Goal: Information Seeking & Learning: Learn about a topic

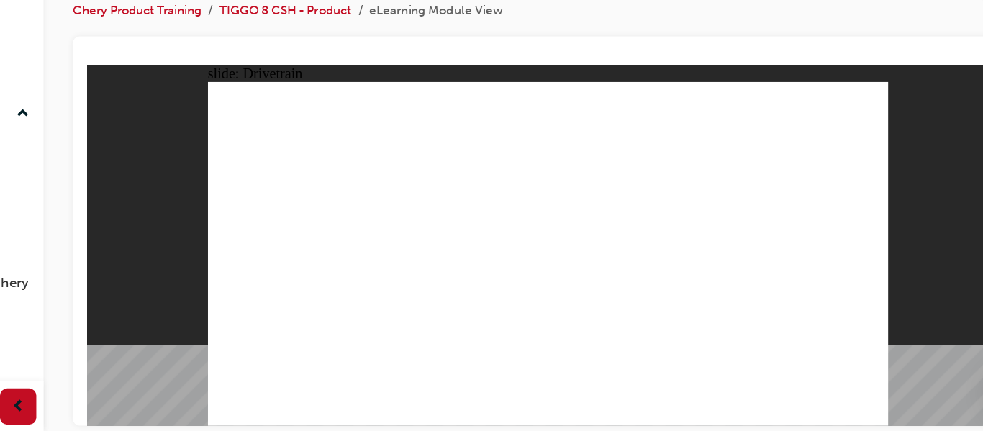
type input "0"
drag, startPoint x: 238, startPoint y: 204, endPoint x: 222, endPoint y: 185, distance: 25.5
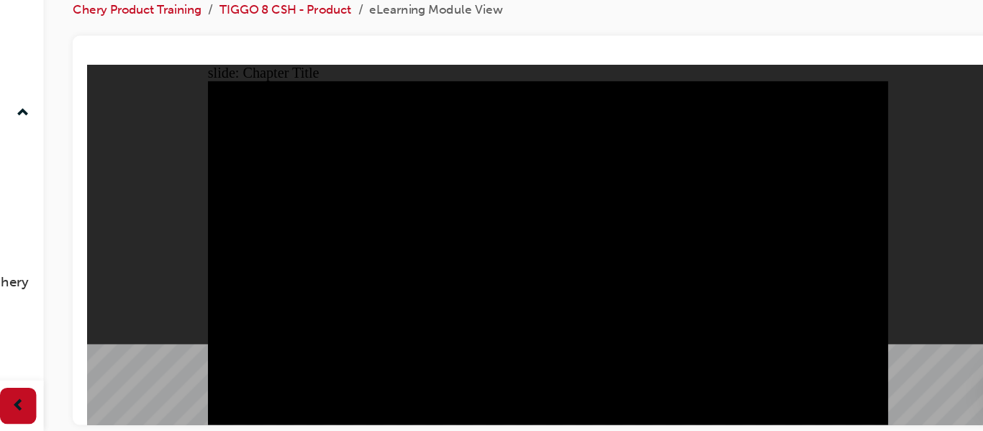
radio input "true"
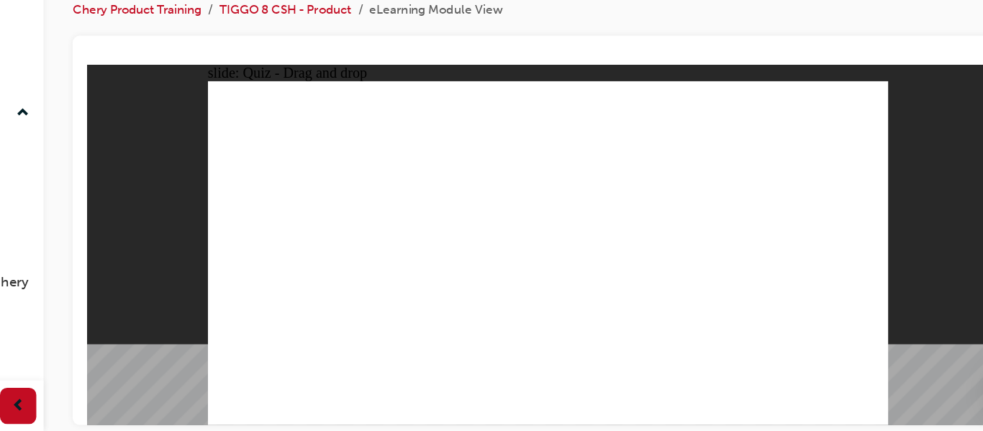
drag, startPoint x: 606, startPoint y: 168, endPoint x: 664, endPoint y: 235, distance: 88.3
drag, startPoint x: 670, startPoint y: 109, endPoint x: 269, endPoint y: 238, distance: 421.6
drag, startPoint x: 491, startPoint y: 145, endPoint x: 457, endPoint y: 213, distance: 76.2
drag, startPoint x: 432, startPoint y: 111, endPoint x: 538, endPoint y: 245, distance: 171.6
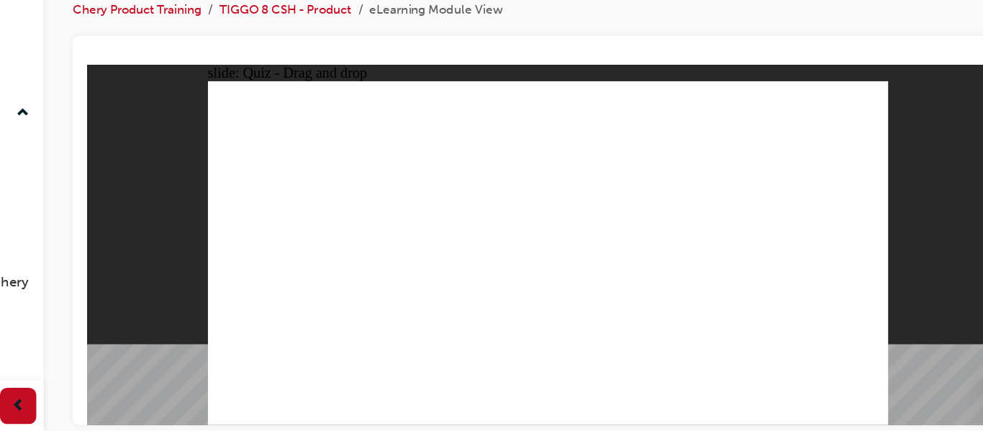
drag, startPoint x: 552, startPoint y: 109, endPoint x: 340, endPoint y: 245, distance: 252.6
checkbox input "true"
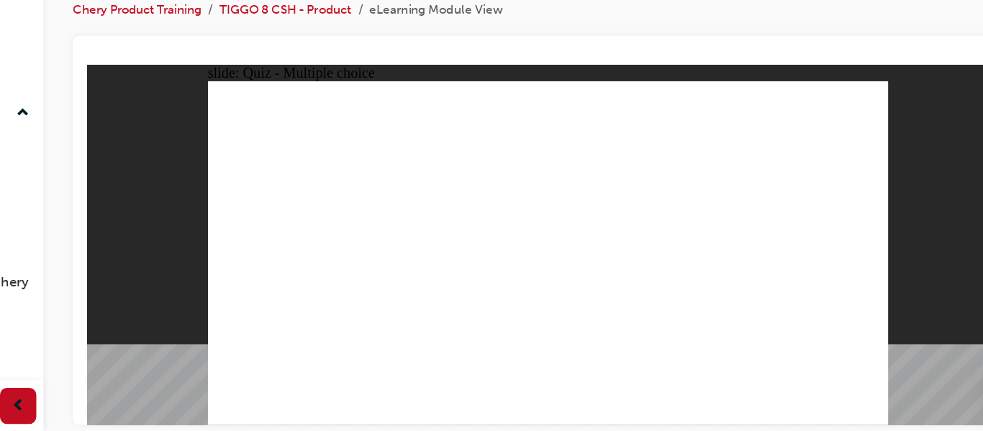
checkbox input "true"
checkbox input "false"
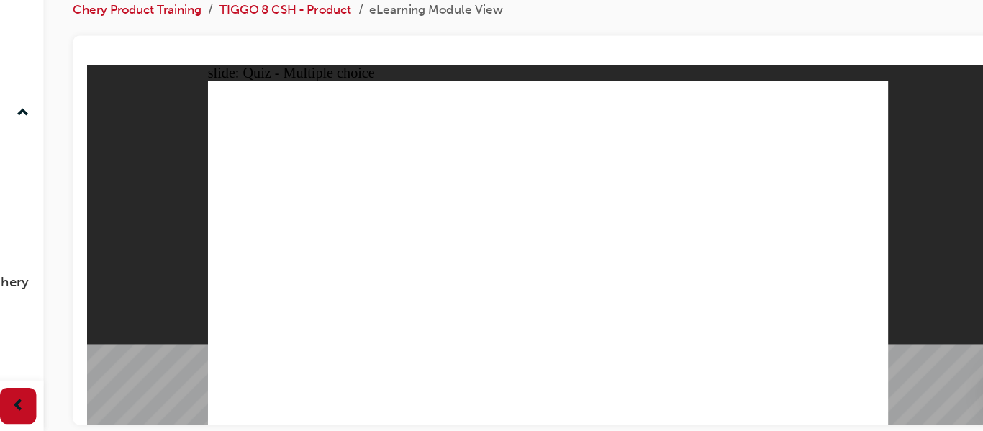
radio input "true"
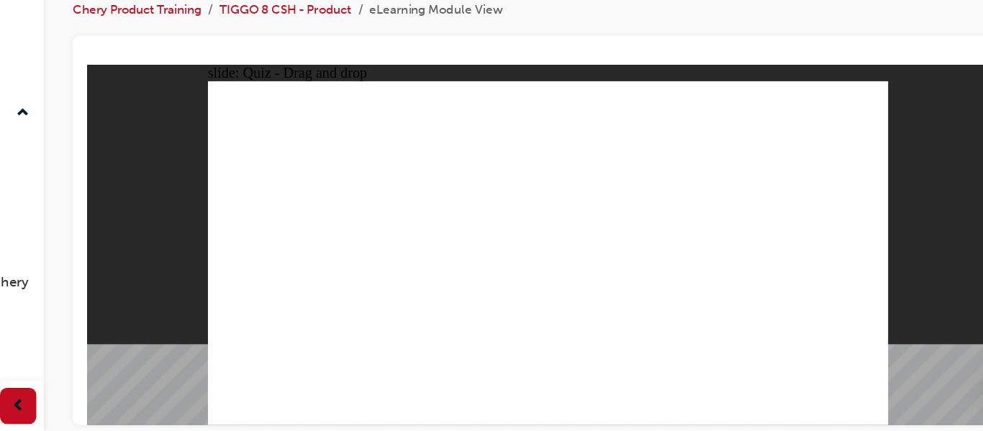
drag, startPoint x: 455, startPoint y: 124, endPoint x: 356, endPoint y: 245, distance: 157.0
drag, startPoint x: 456, startPoint y: 124, endPoint x: 511, endPoint y: 242, distance: 130.7
drag, startPoint x: 468, startPoint y: 108, endPoint x: 354, endPoint y: 224, distance: 162.8
drag, startPoint x: 452, startPoint y: 106, endPoint x: 502, endPoint y: 273, distance: 174.1
drag, startPoint x: 530, startPoint y: 137, endPoint x: 496, endPoint y: 240, distance: 109.0
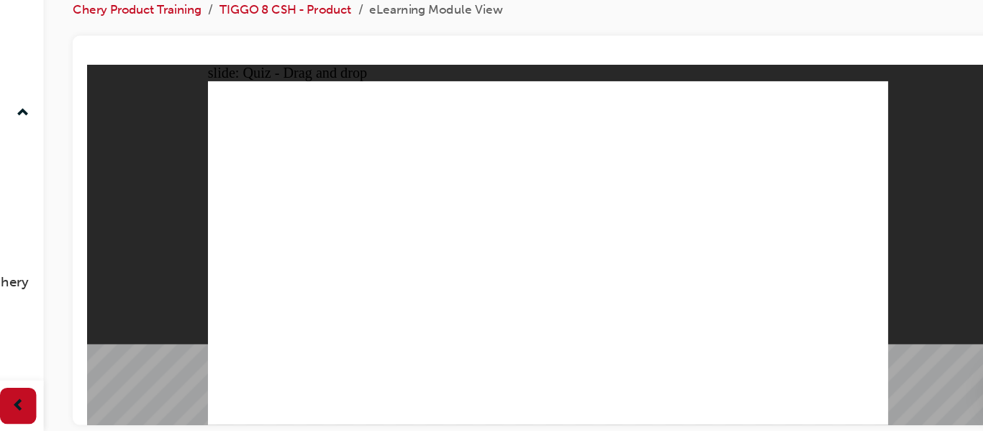
drag, startPoint x: 550, startPoint y: 105, endPoint x: 503, endPoint y: 272, distance: 173.3
drag, startPoint x: 545, startPoint y: 129, endPoint x: 491, endPoint y: 281, distance: 161.3
drag, startPoint x: 637, startPoint y: 117, endPoint x: 555, endPoint y: 256, distance: 161.3
drag, startPoint x: 577, startPoint y: 155, endPoint x: 492, endPoint y: 259, distance: 133.9
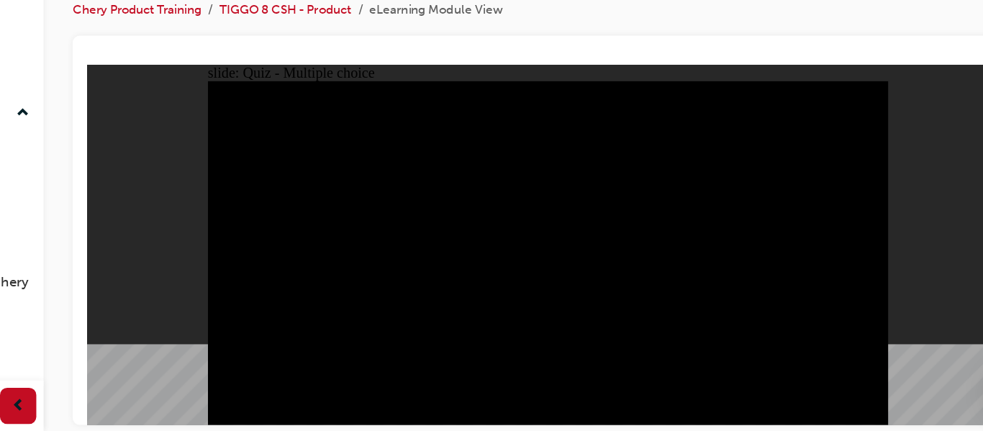
radio input "true"
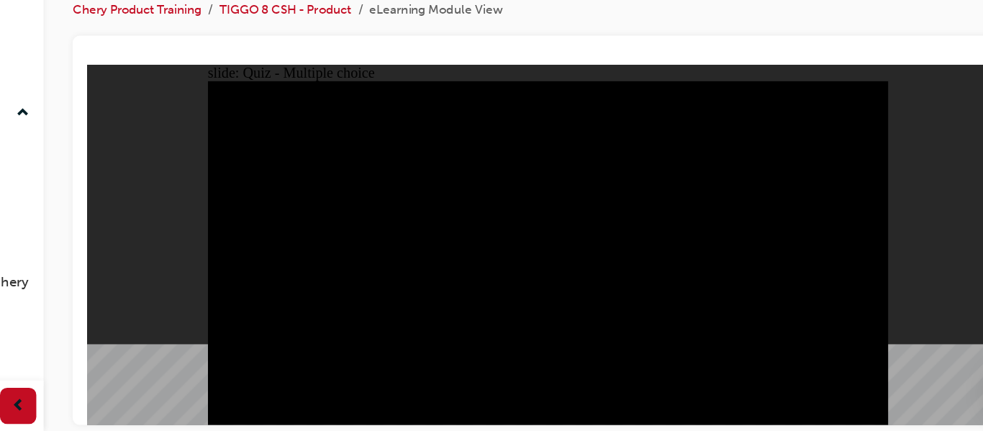
radio input "true"
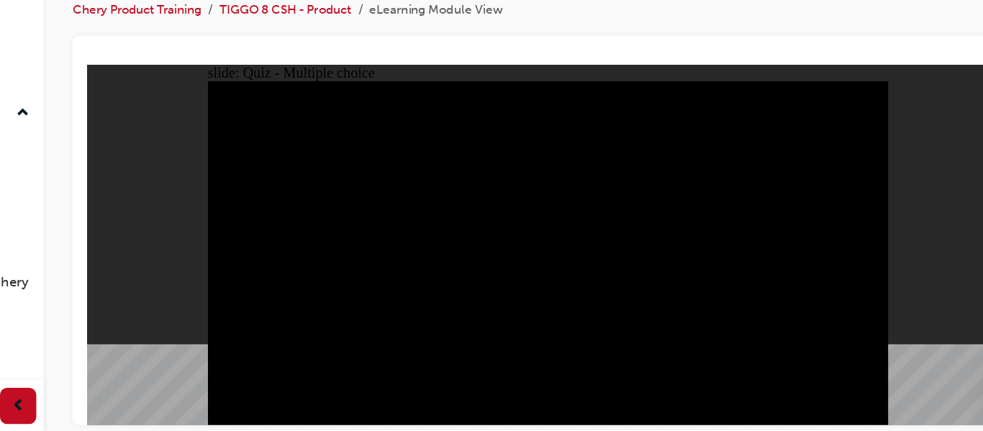
checkbox input "true"
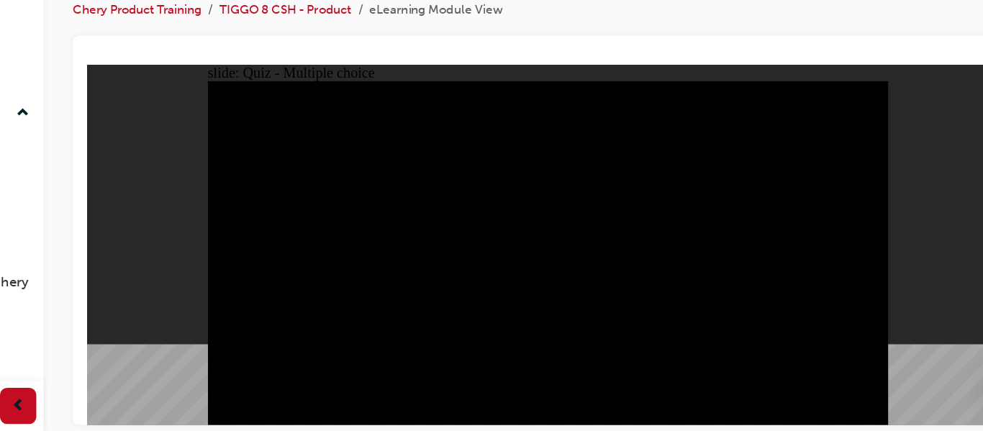
checkbox input "true"
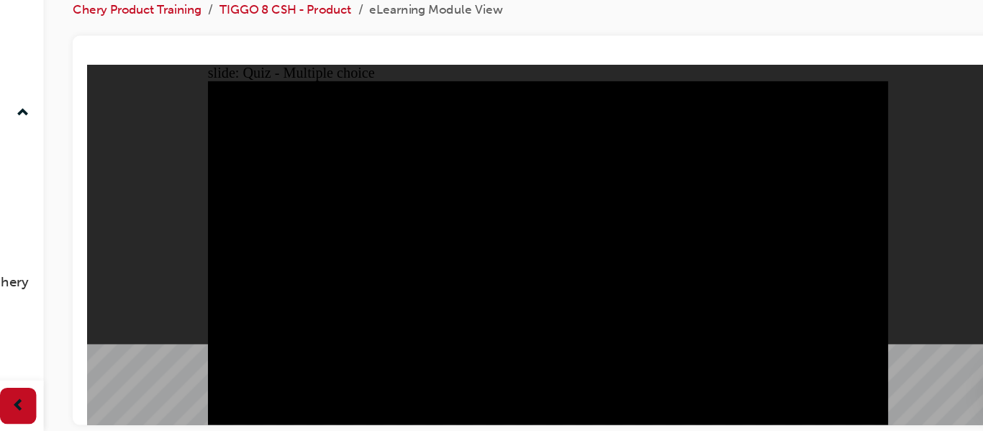
checkbox input "true"
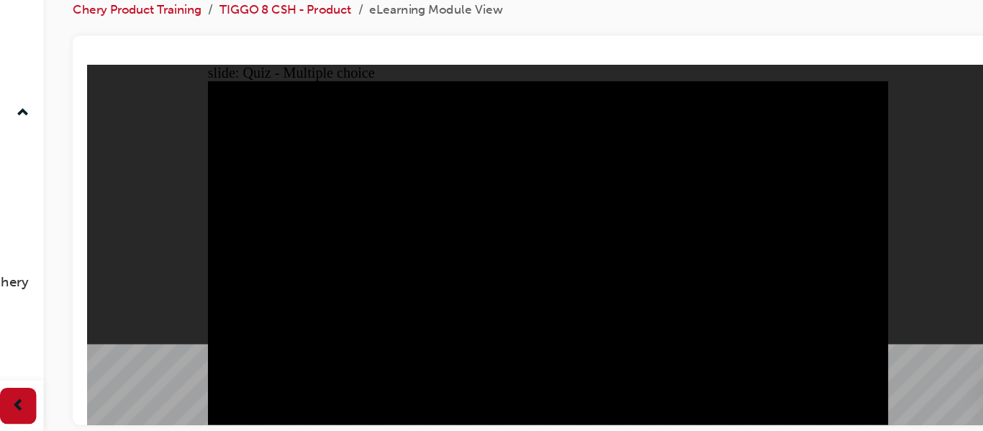
checkbox input "true"
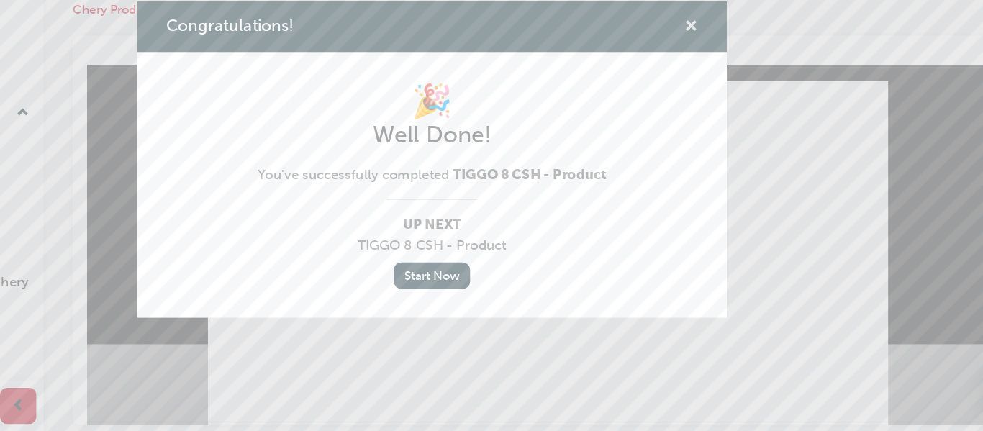
click at [691, 105] on span "cross-icon" at bounding box center [696, 110] width 11 height 13
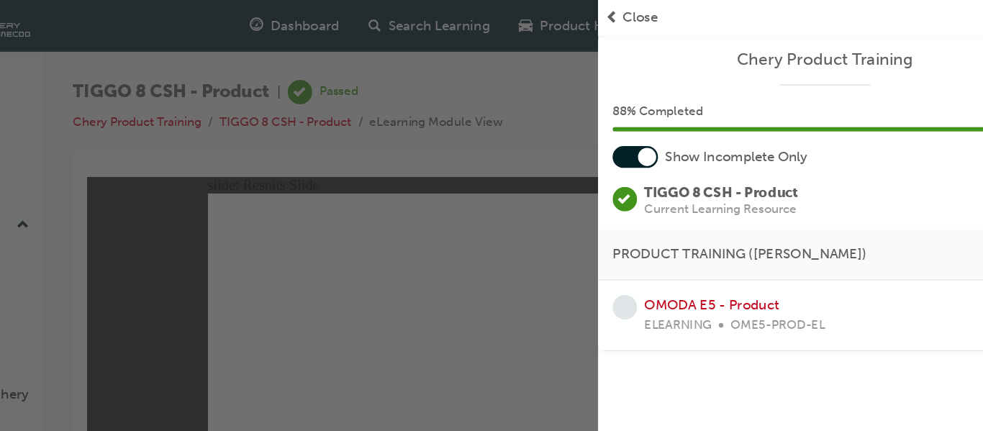
click at [631, 19] on span "prev-icon" at bounding box center [634, 14] width 11 height 17
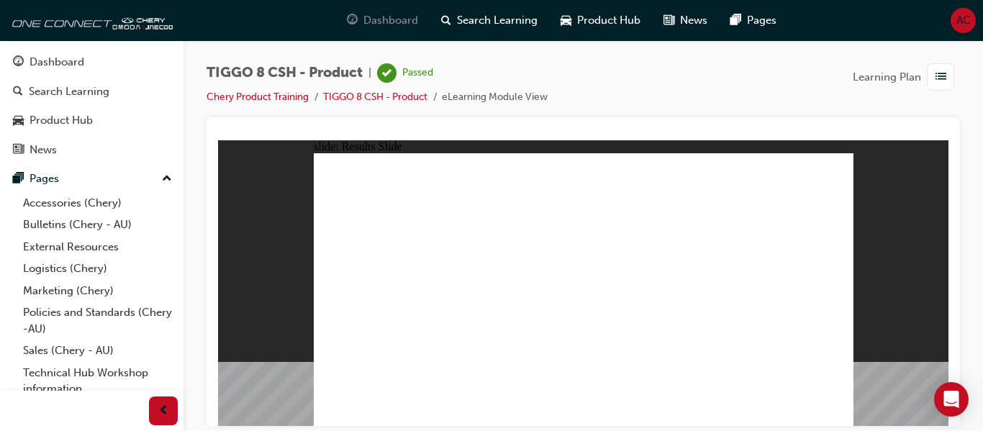
click at [366, 15] on span "Dashboard" at bounding box center [390, 20] width 55 height 17
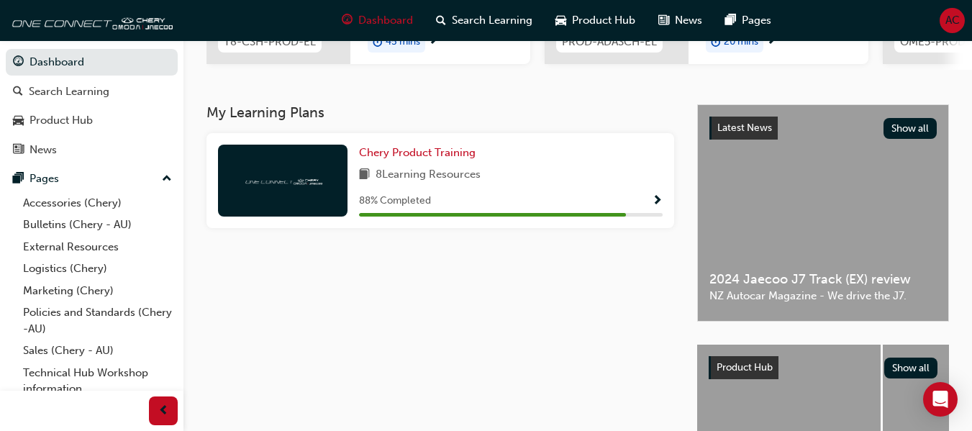
scroll to position [261, 0]
click at [421, 160] on span "Chery Product Training" at bounding box center [417, 153] width 117 height 13
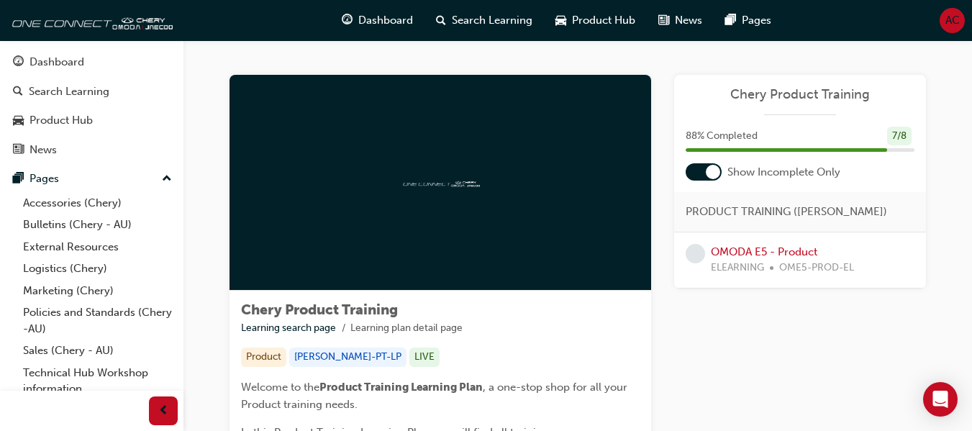
scroll to position [1, 0]
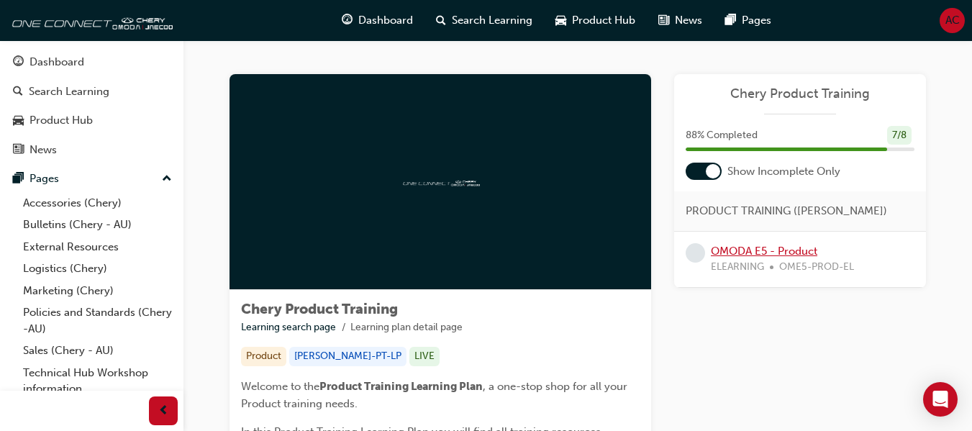
click at [719, 250] on link "OMODA E5 - Product" at bounding box center [764, 251] width 106 height 13
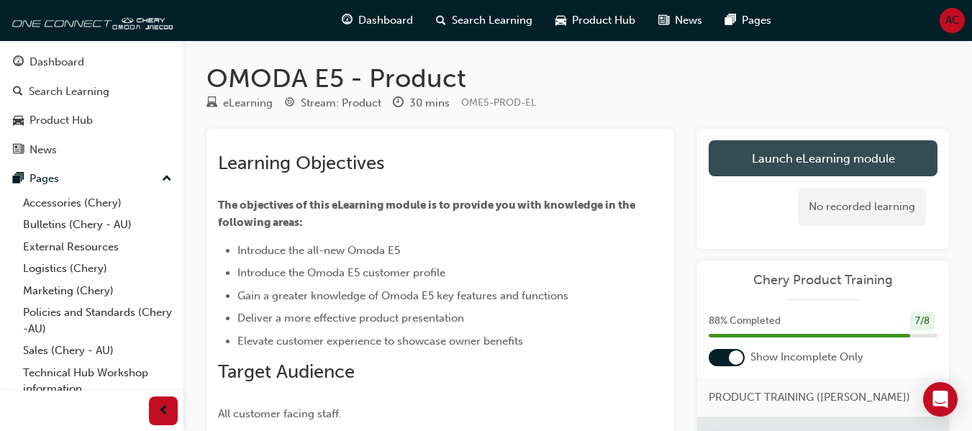
click at [814, 158] on link "Launch eLearning module" at bounding box center [823, 158] width 229 height 36
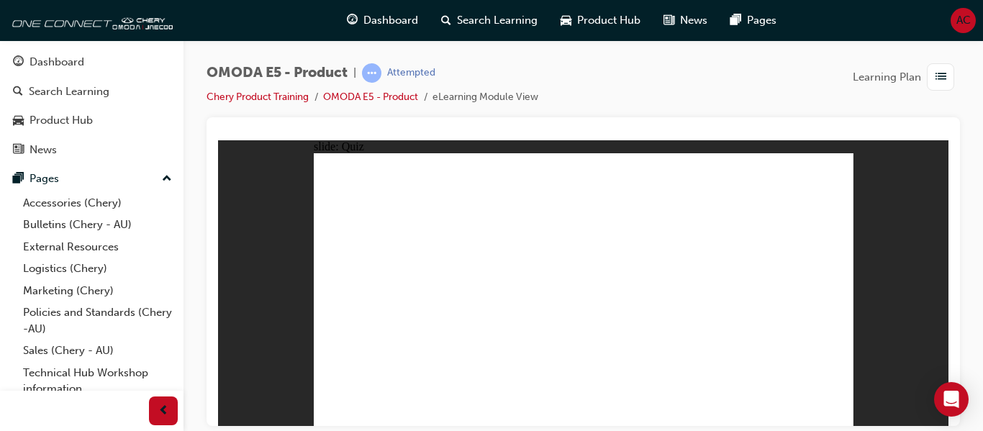
radio input "true"
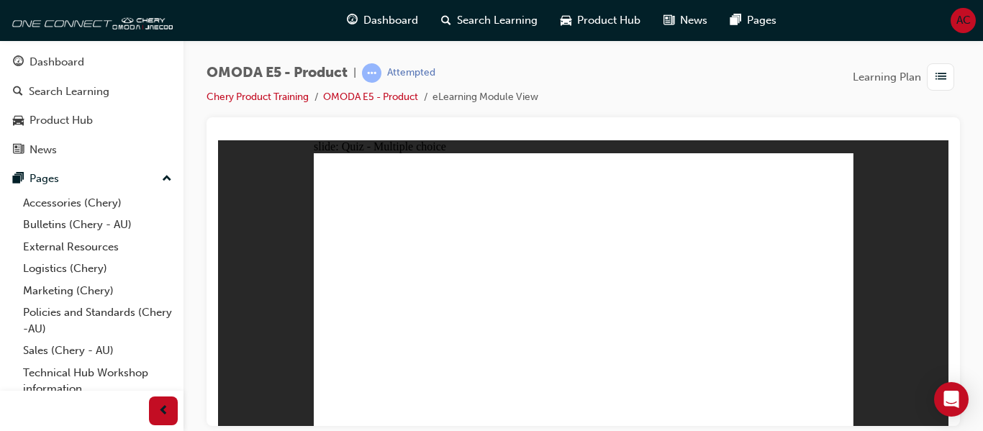
radio input "true"
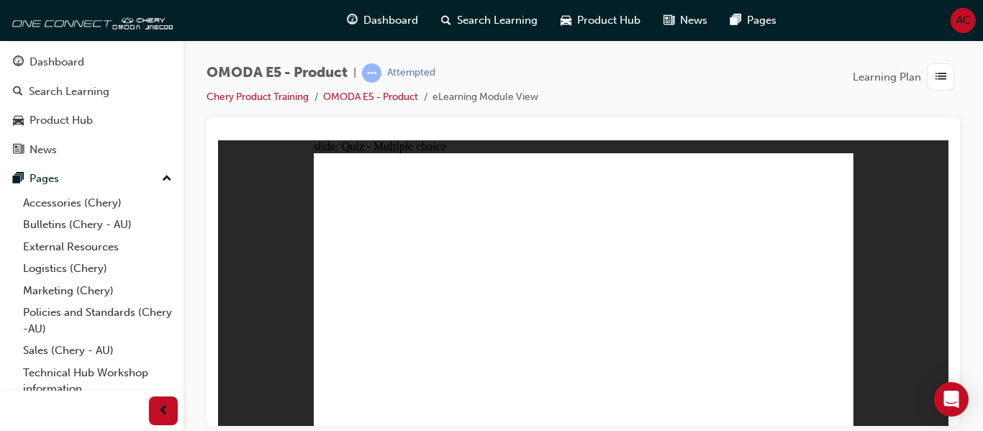
radio input "true"
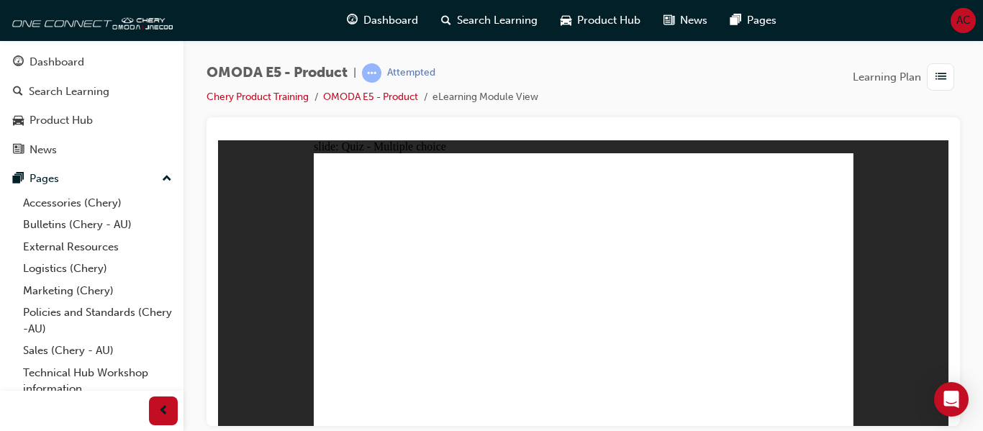
radio input "true"
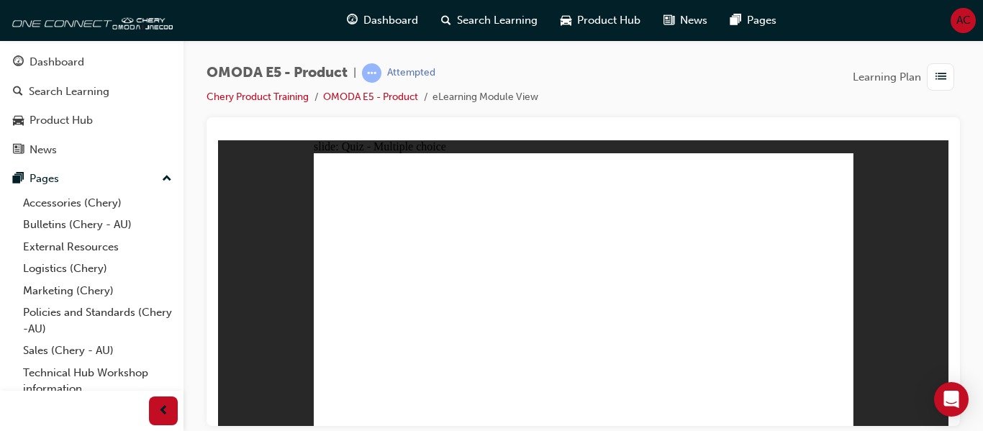
radio input "true"
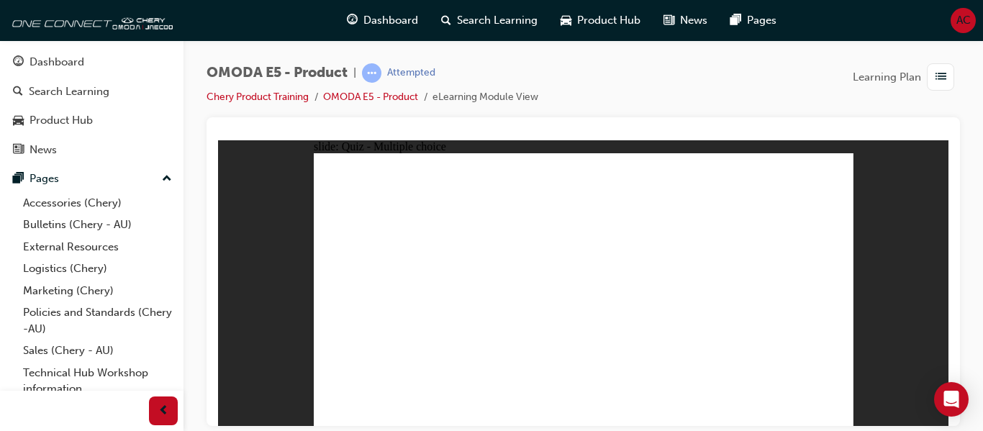
radio input "true"
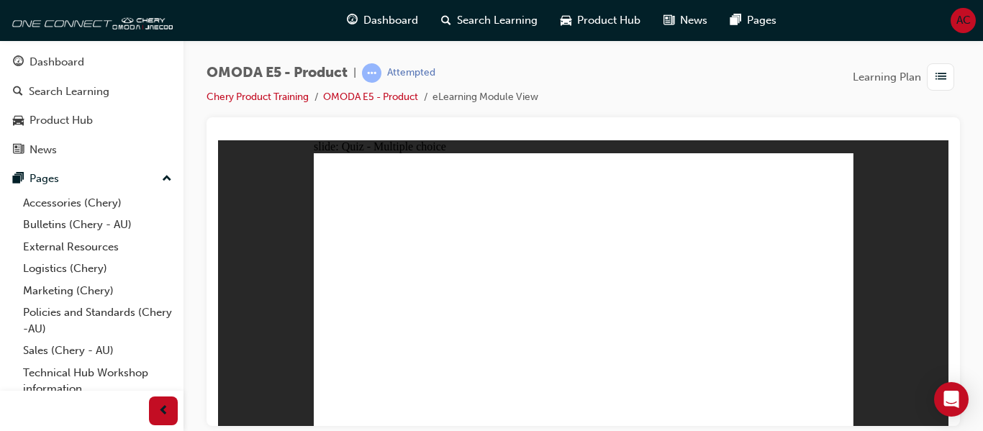
radio input "true"
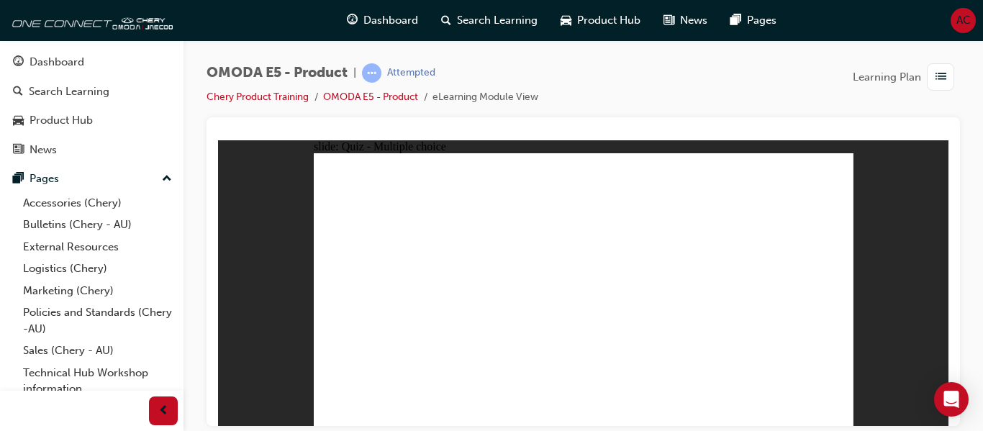
radio input "true"
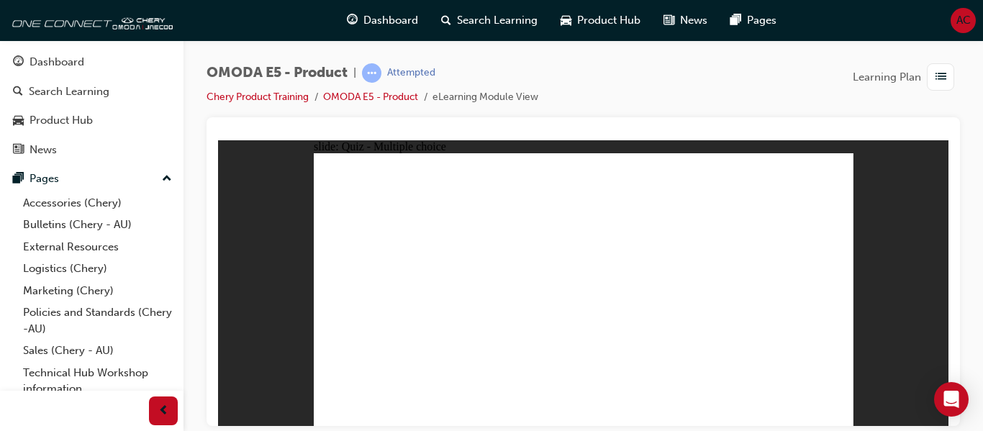
radio input "true"
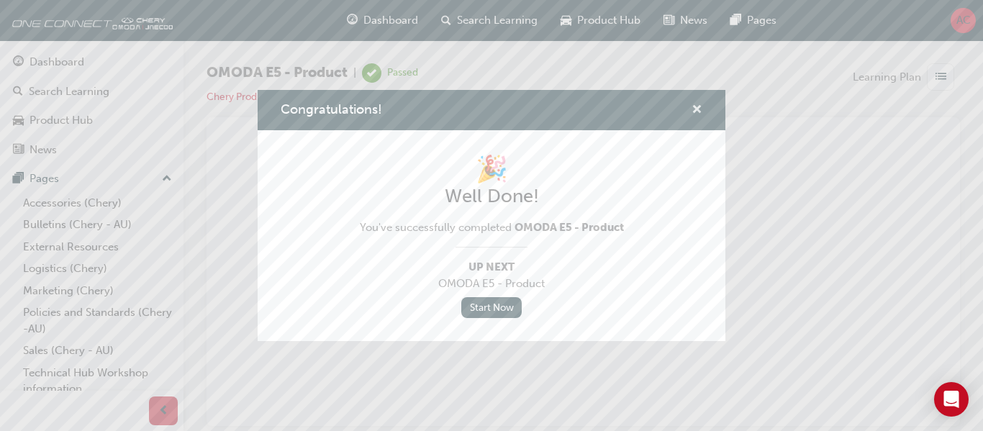
click at [696, 113] on span "cross-icon" at bounding box center [696, 110] width 11 height 13
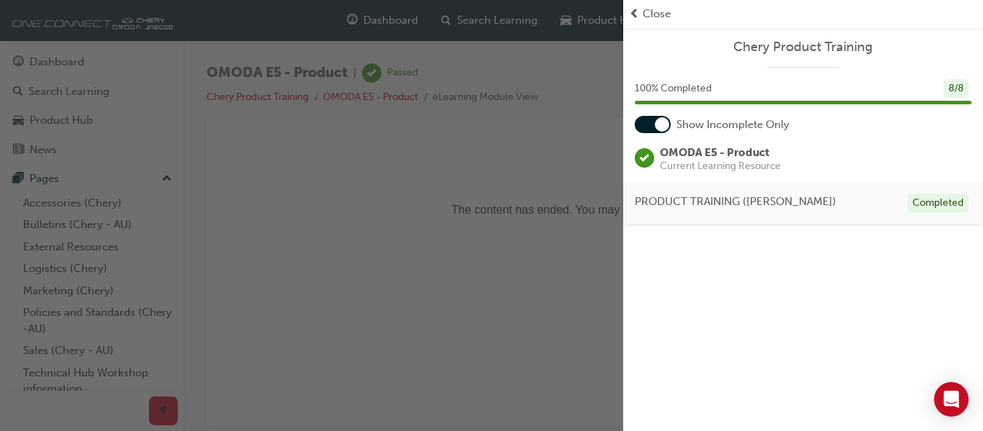
click at [640, 10] on div "Close" at bounding box center [803, 14] width 348 height 17
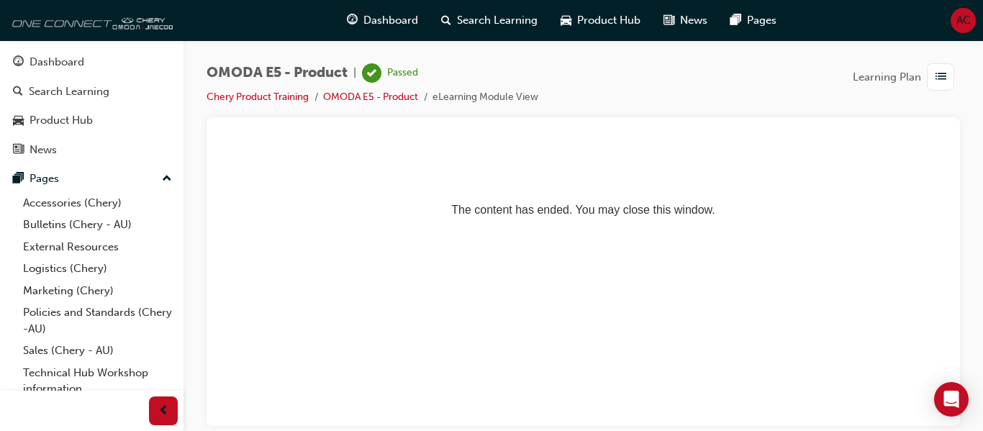
click at [101, 29] on img at bounding box center [89, 20] width 165 height 29
